Goal: Check status: Check status

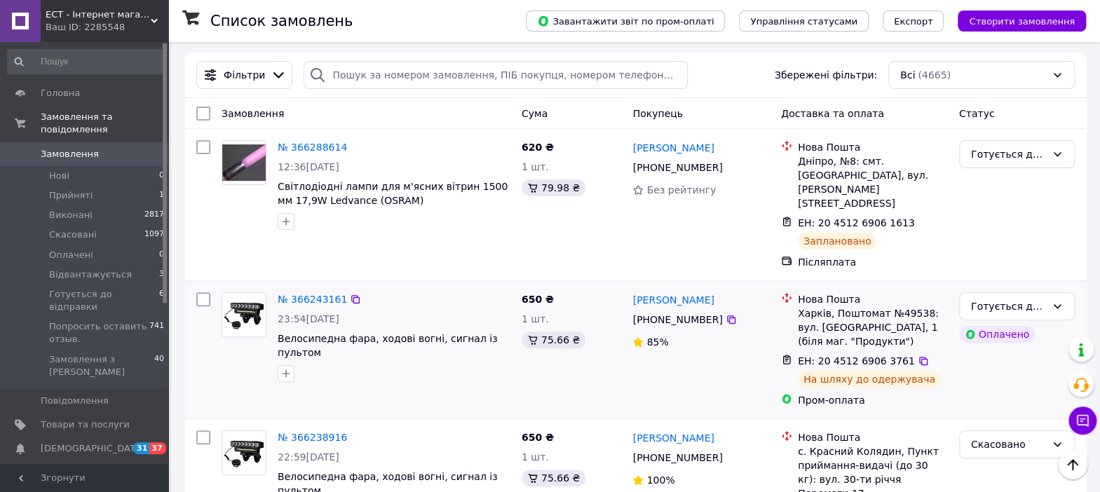
scroll to position [187, 0]
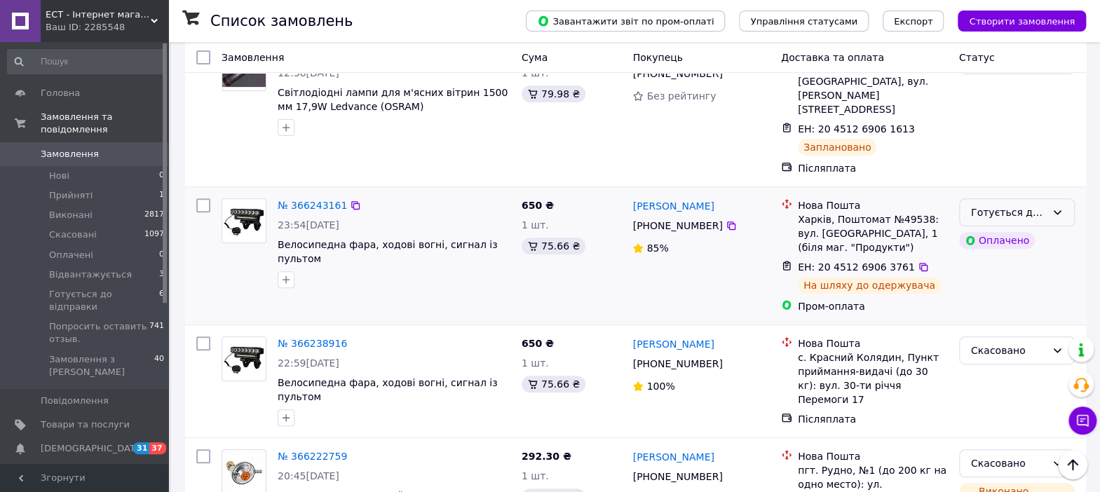
click at [995, 205] on div "Готується до відправки" at bounding box center [1008, 212] width 75 height 15
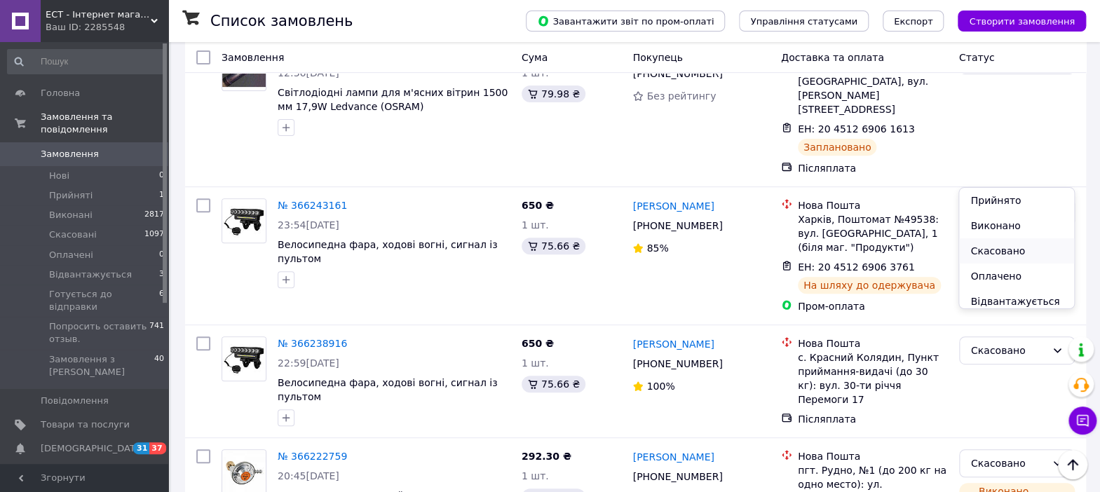
scroll to position [44, 0]
click at [991, 259] on li "Відвантажується" at bounding box center [1016, 257] width 114 height 25
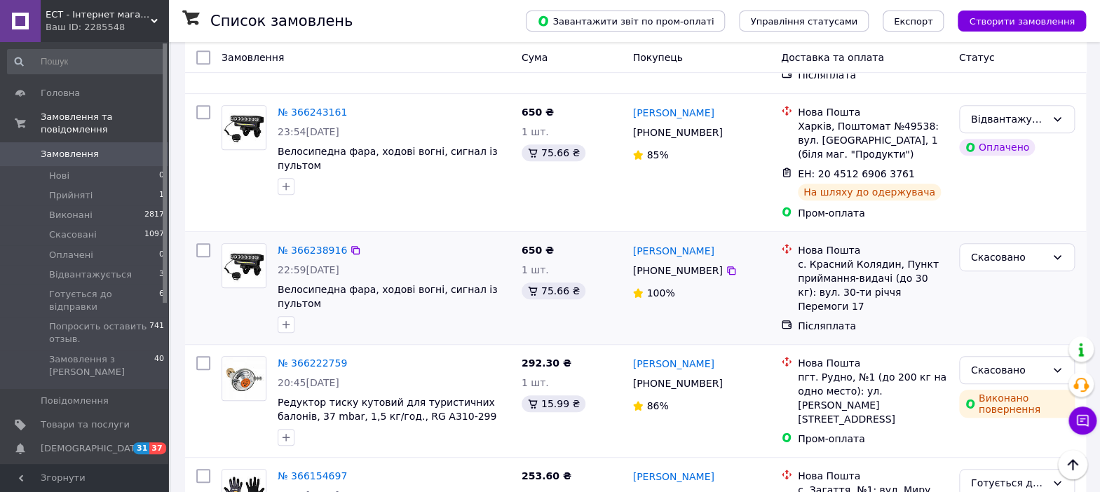
scroll to position [187, 0]
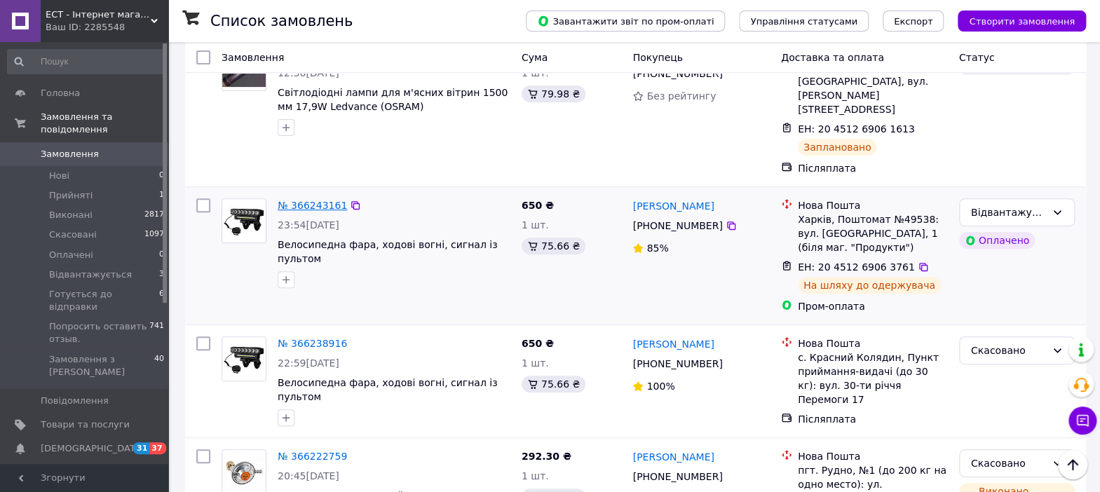
click at [298, 200] on link "№ 366243161" at bounding box center [312, 205] width 69 height 11
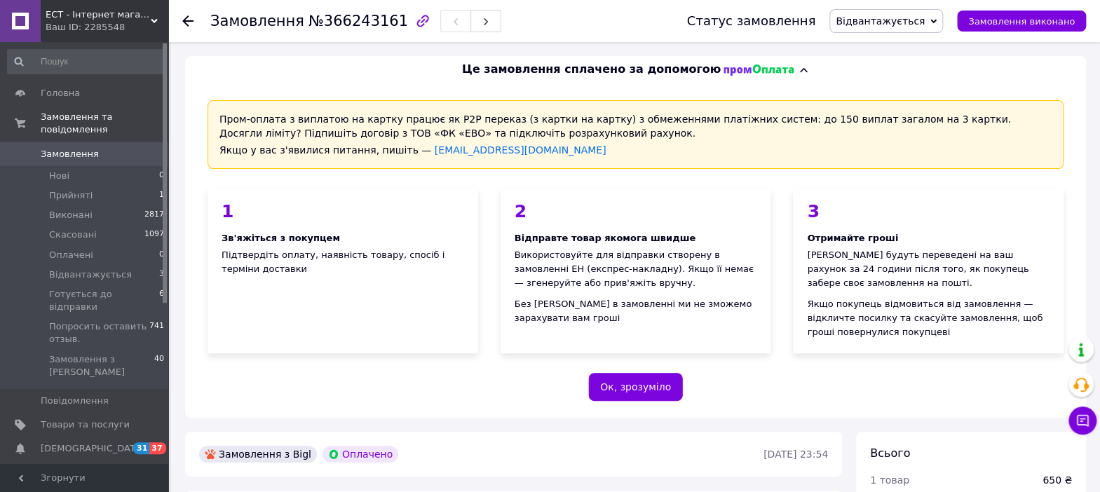
scroll to position [280, 0]
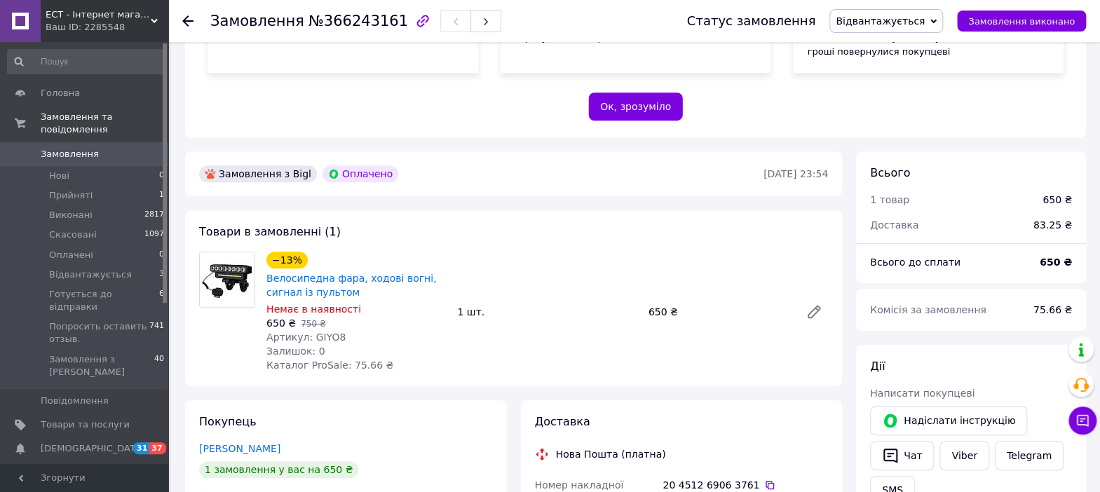
click at [181, 18] on div "Замовлення №366243161 Статус замовлення Відвантажується Прийнято Виконано Скасо…" at bounding box center [634, 21] width 932 height 42
click at [191, 22] on icon at bounding box center [187, 20] width 11 height 11
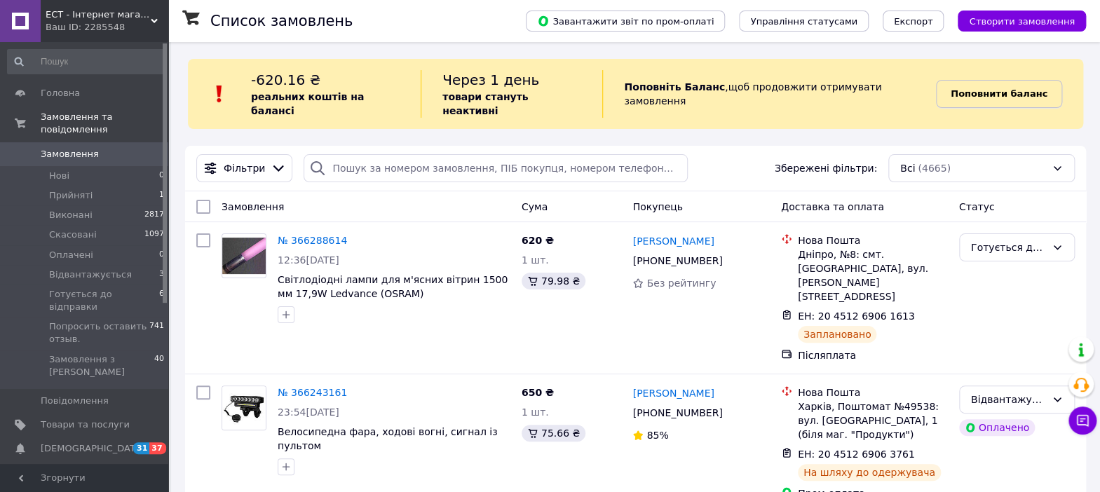
click at [993, 90] on b "Поповнити баланс" at bounding box center [999, 93] width 97 height 11
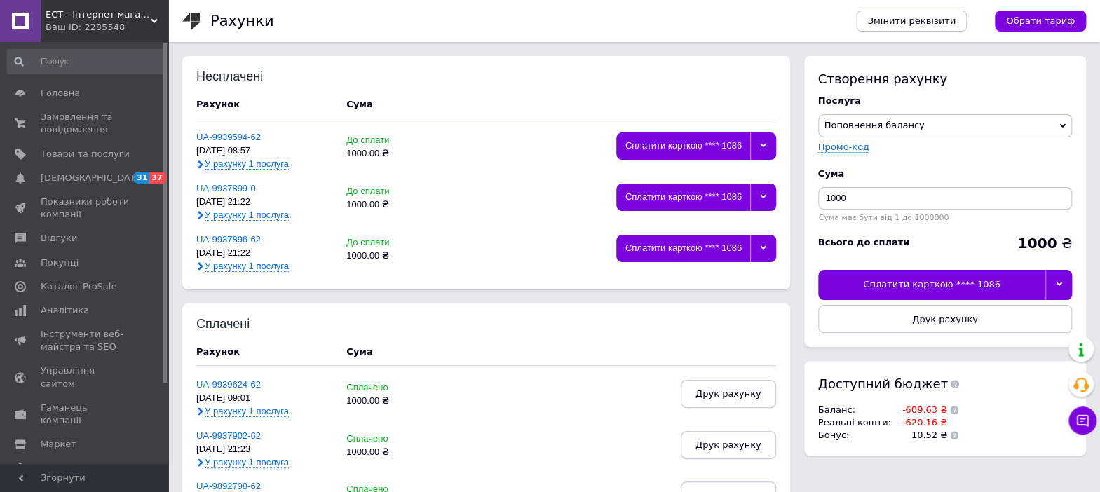
click at [939, 288] on div "Сплатити карткою **** 1086" at bounding box center [932, 284] width 228 height 29
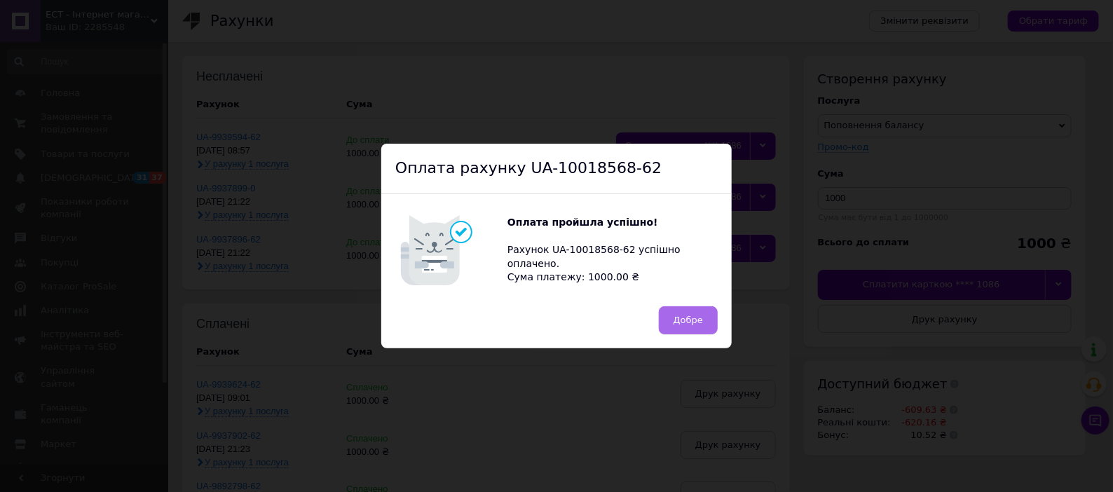
click at [695, 324] on span "Добре" at bounding box center [688, 320] width 29 height 11
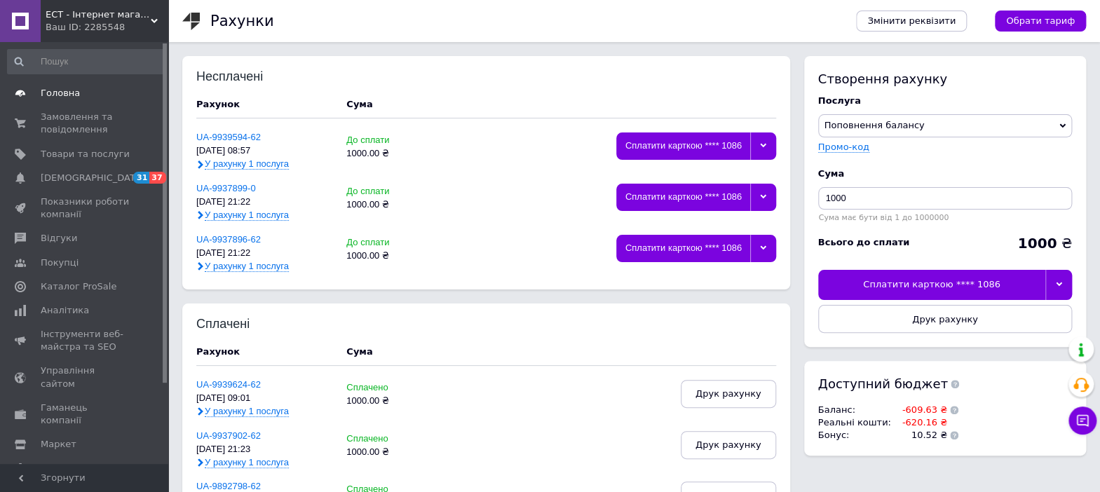
click at [37, 95] on span at bounding box center [20, 93] width 41 height 13
